Goal: Task Accomplishment & Management: Manage account settings

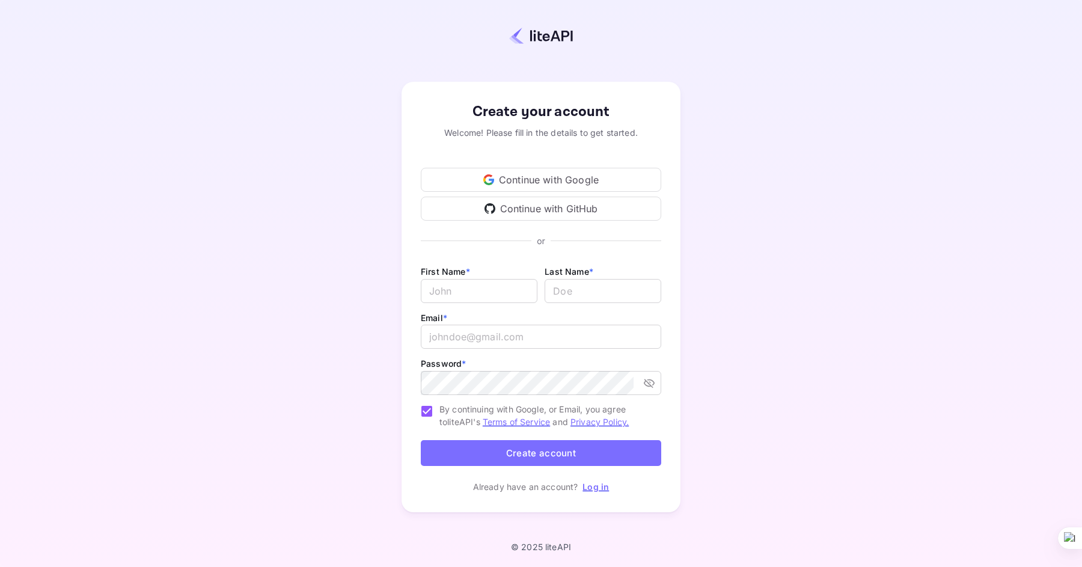
click at [490, 183] on icon at bounding box center [488, 183] width 8 height 4
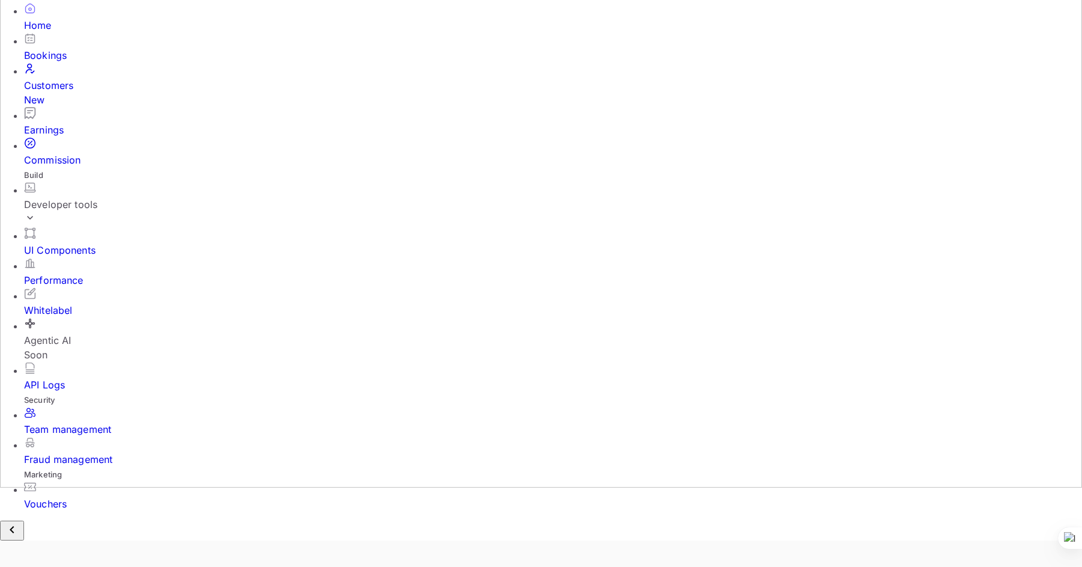
scroll to position [99, 0]
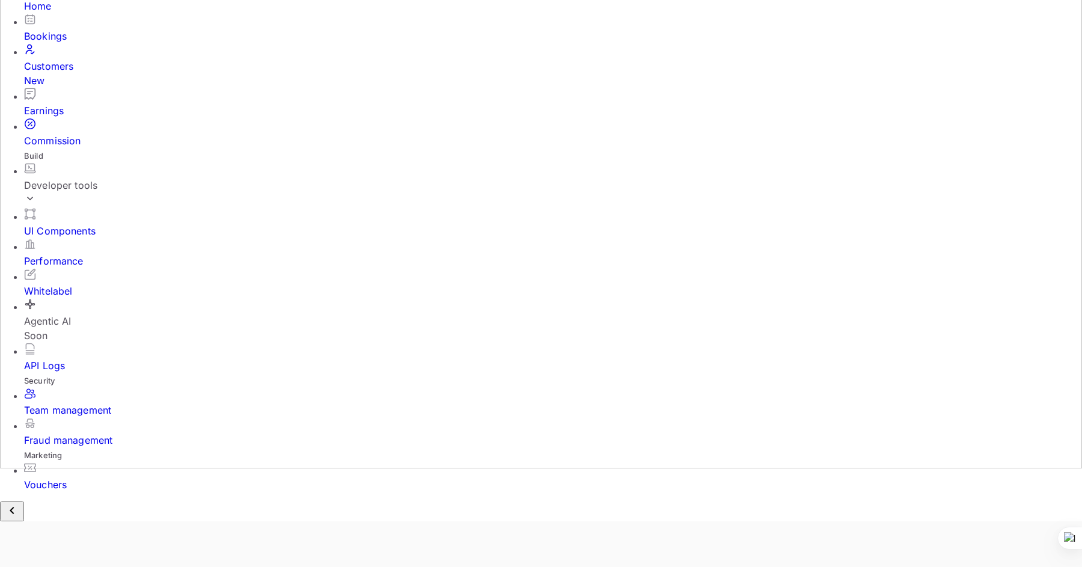
click at [72, 410] on div "Team management" at bounding box center [553, 410] width 1058 height 14
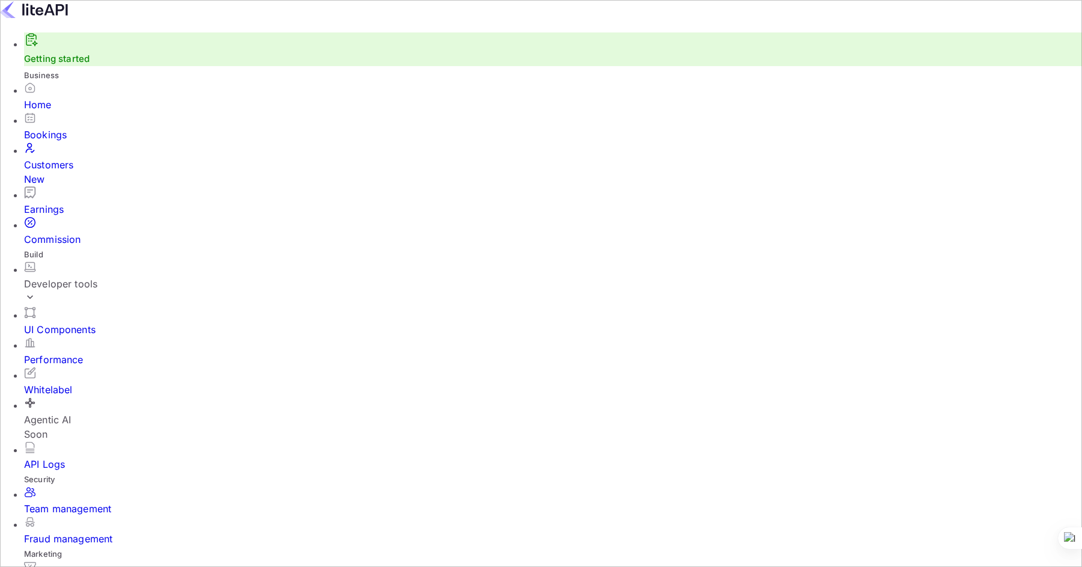
click at [760, 17] on input "Switch to Production mode" at bounding box center [541, 283] width 1082 height 567
checkbox input "false"
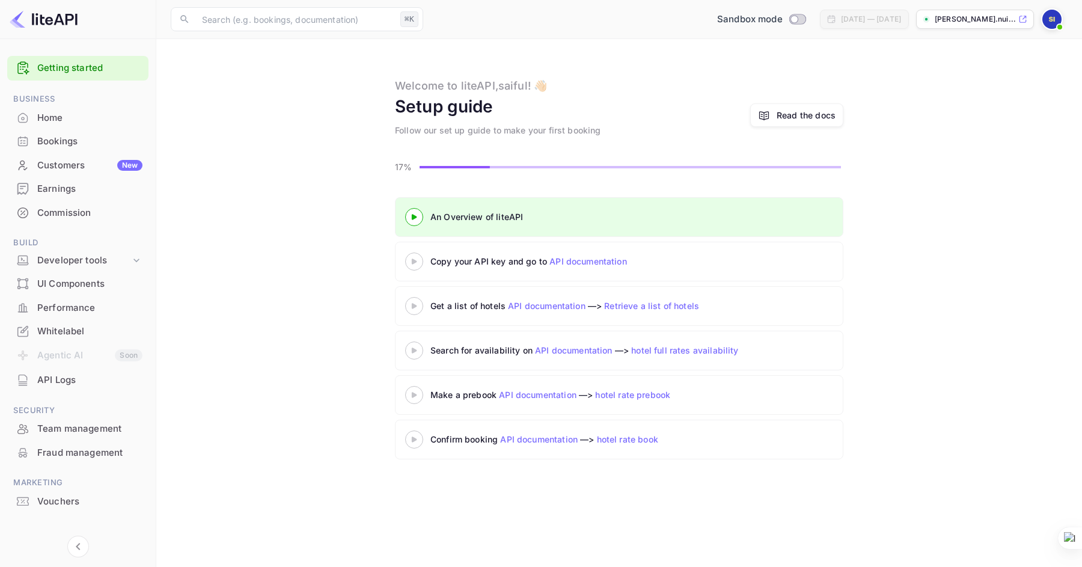
click at [414, 263] on 3 at bounding box center [414, 260] width 5 height 5
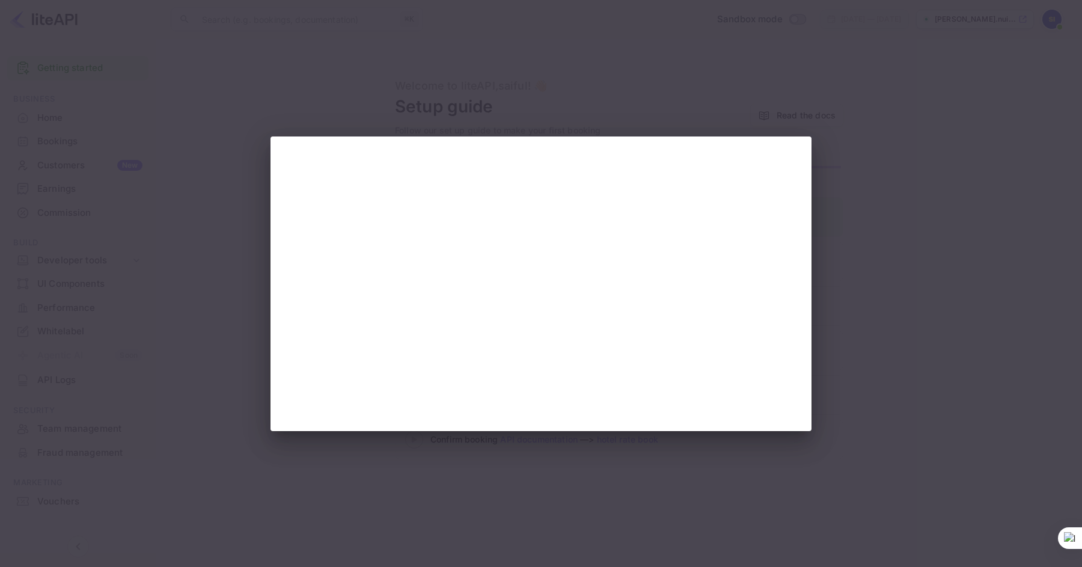
click at [143, 297] on div at bounding box center [541, 283] width 1082 height 567
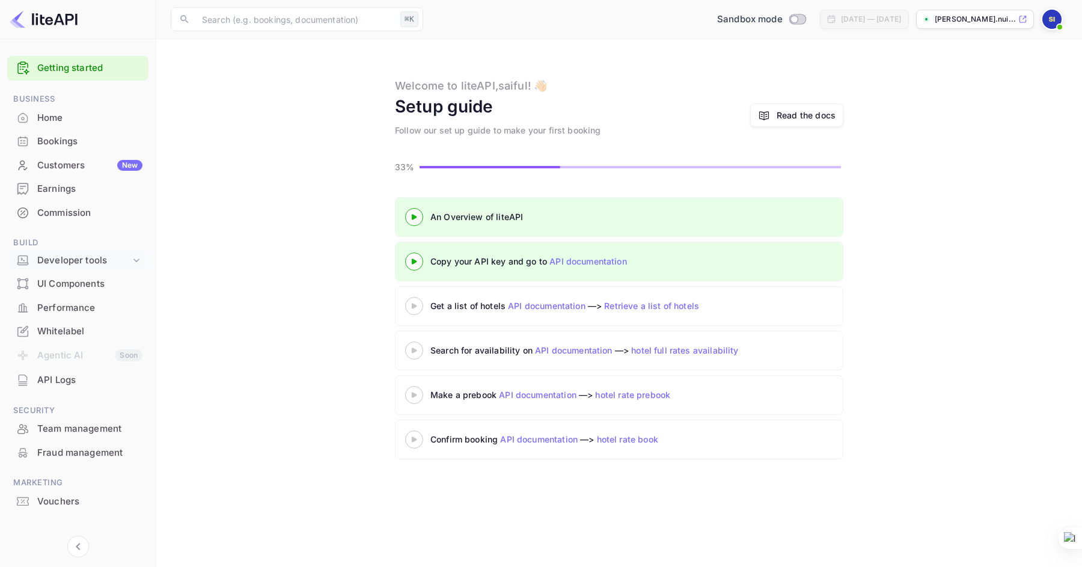
click at [112, 257] on div "Developer tools" at bounding box center [83, 261] width 93 height 14
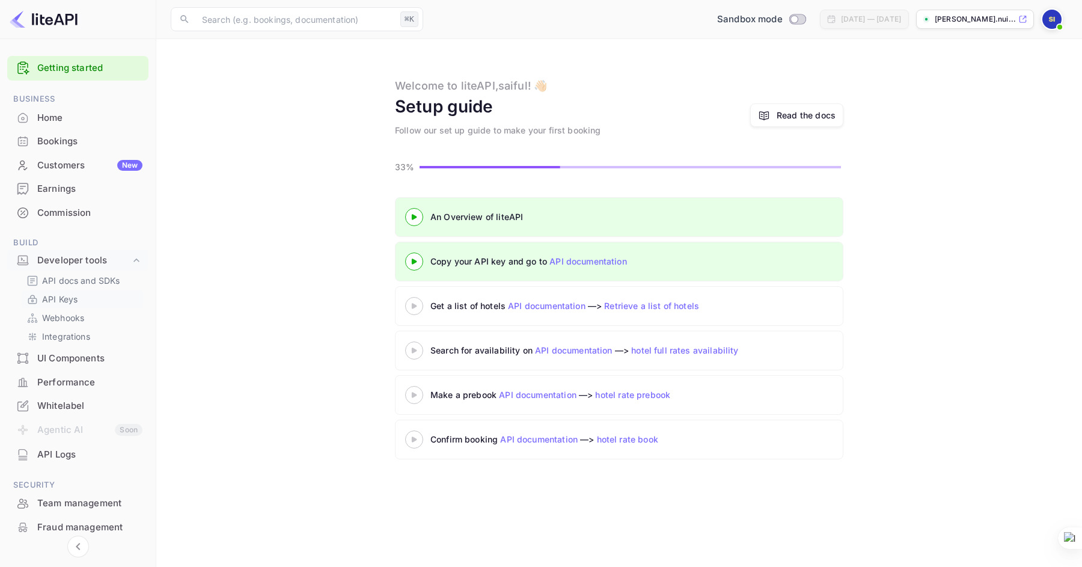
click at [85, 299] on link "API Keys" at bounding box center [82, 299] width 112 height 13
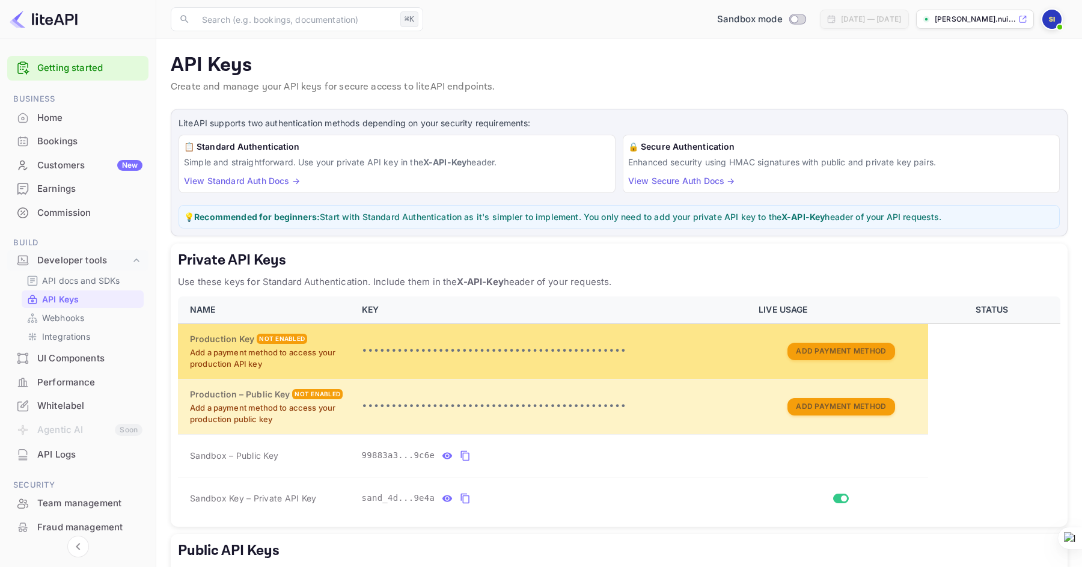
click at [544, 357] on p "•••••••••••••••••••••••••••••••••••••••••••••" at bounding box center [553, 351] width 383 height 14
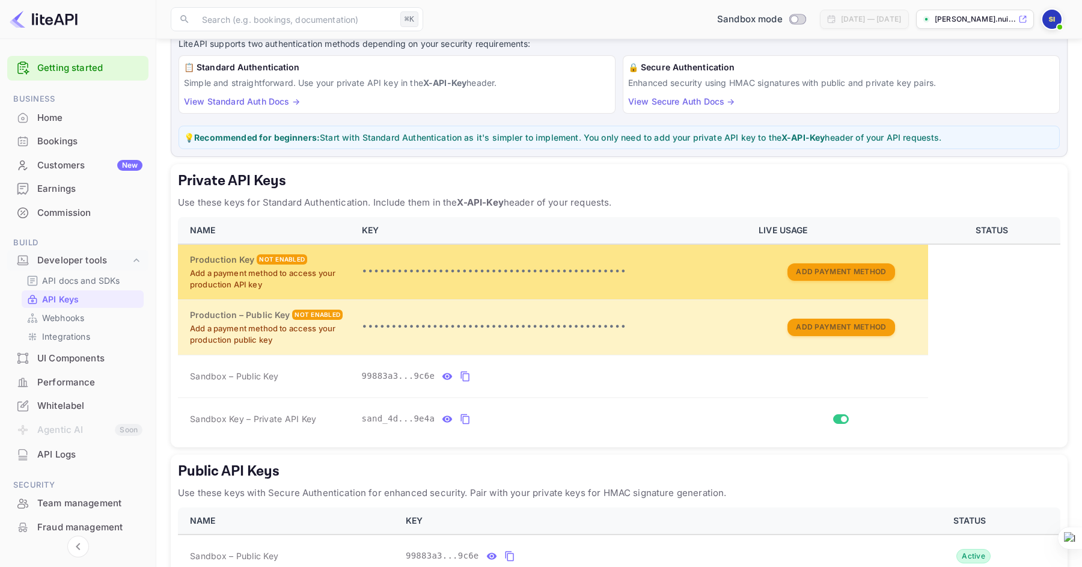
scroll to position [84, 0]
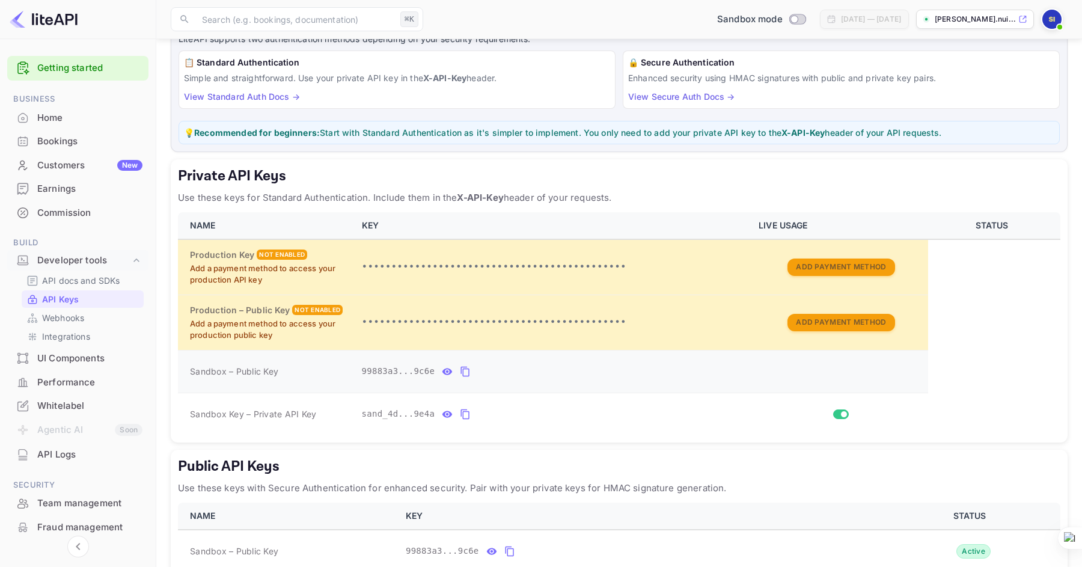
click at [451, 369] on icon "private api keys table" at bounding box center [447, 371] width 11 height 14
click at [576, 371] on icon "private api keys table" at bounding box center [579, 371] width 11 height 14
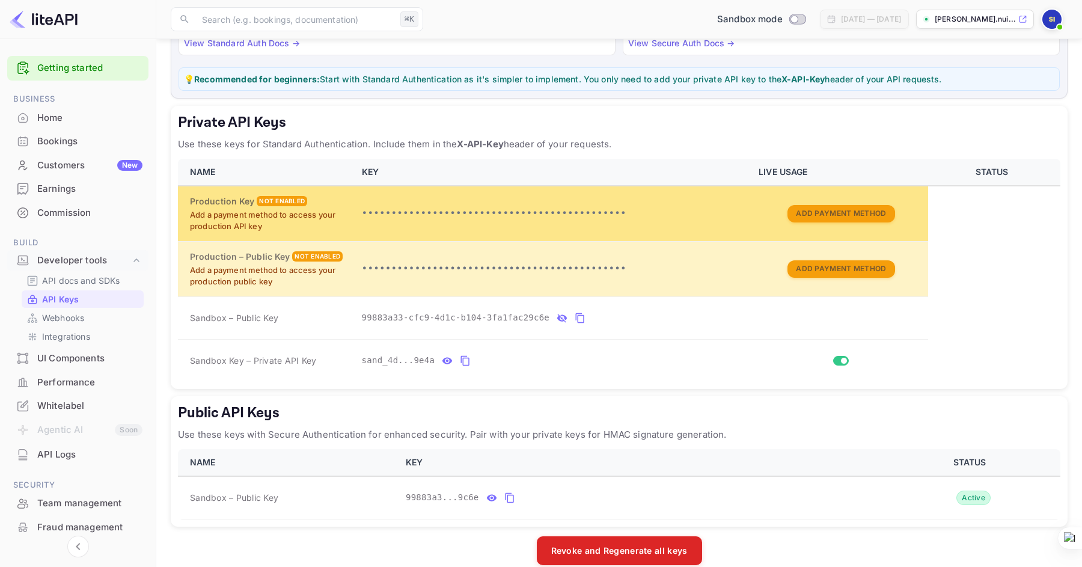
scroll to position [155, 0]
